Goal: Task Accomplishment & Management: Manage account settings

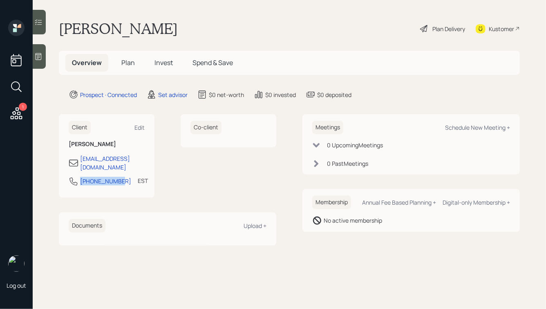
drag, startPoint x: 122, startPoint y: 172, endPoint x: 67, endPoint y: 173, distance: 54.4
click at [67, 173] on div "Client Edit [PERSON_NAME] [EMAIL_ADDRESS][DOMAIN_NAME] [PHONE_NUMBER] EST Curre…" at bounding box center [107, 155] width 96 height 83
copy div "[PHONE_NUMBER]"
click at [461, 130] on div "Schedule New Meeting +" at bounding box center [477, 128] width 65 height 8
select select "round-[PERSON_NAME]"
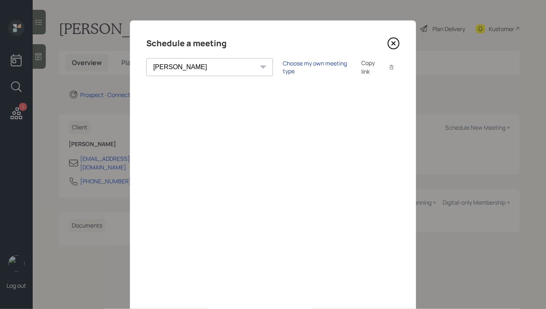
click at [283, 67] on div "Choose my own meeting type" at bounding box center [317, 67] width 69 height 16
